Goal: Task Accomplishment & Management: Manage account settings

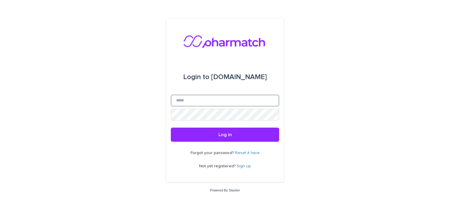
click at [200, 102] on input "Email" at bounding box center [225, 101] width 108 height 12
type input "*"
click at [171, 128] on button "Log in" at bounding box center [225, 135] width 108 height 14
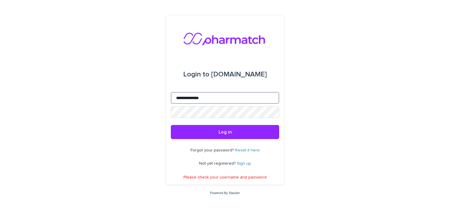
click at [177, 97] on input "**********" at bounding box center [225, 98] width 108 height 12
type input "**********"
click at [171, 125] on button "Log in" at bounding box center [225, 132] width 108 height 14
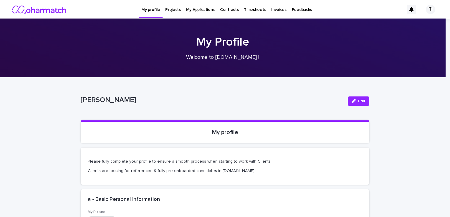
click at [176, 11] on p "Projects" at bounding box center [173, 6] width 16 height 12
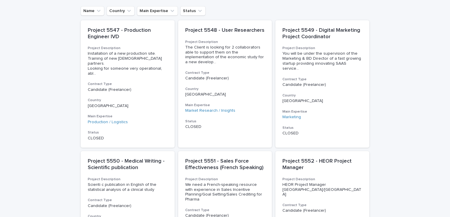
scroll to position [88, 0]
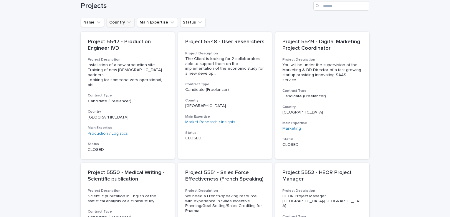
click at [126, 22] on icon "Country" at bounding box center [129, 22] width 6 height 6
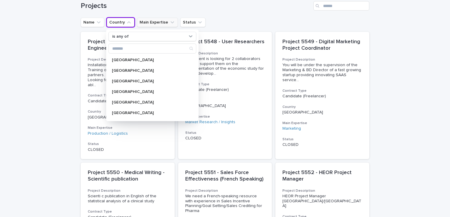
click at [170, 22] on icon "Main Expertise" at bounding box center [172, 22] width 4 height 2
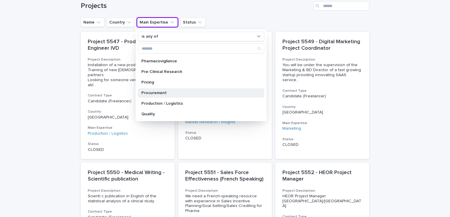
scroll to position [294, 0]
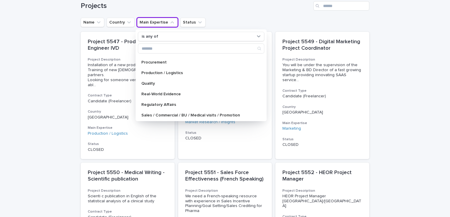
click at [181, 56] on div "Bioinformatic / Robotics / Screening Biology Biostatistics / Data management Bu…" at bounding box center [201, 87] width 126 height 64
click at [180, 58] on div "Procurement" at bounding box center [201, 62] width 126 height 9
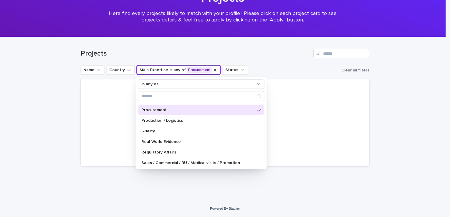
scroll to position [40, 0]
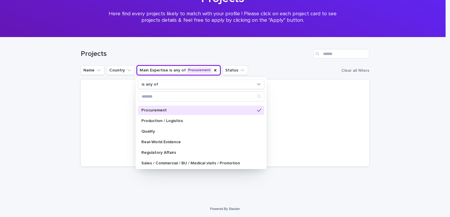
click at [167, 190] on div "Loading... Saving… Loading... Saving… Projects Name Country Main Expertise is a…" at bounding box center [225, 118] width 450 height 163
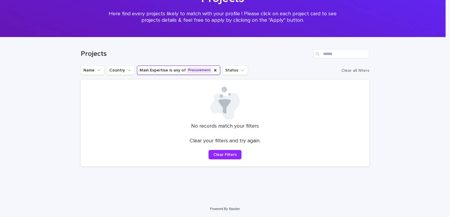
scroll to position [0, 0]
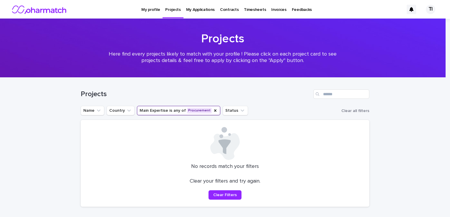
click at [428, 9] on div "TI" at bounding box center [430, 9] width 9 height 9
click at [413, 24] on p "Log Out" at bounding box center [424, 25] width 37 height 10
